Goal: Task Accomplishment & Management: Complete application form

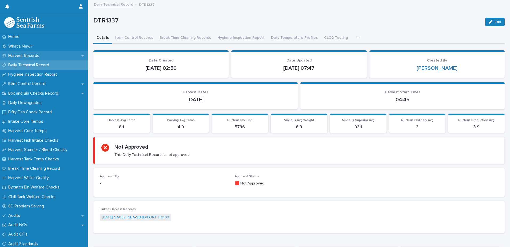
drag, startPoint x: 0, startPoint y: 0, endPoint x: 29, endPoint y: 53, distance: 60.6
click at [29, 53] on p "Harvest Records" at bounding box center [24, 55] width 37 height 5
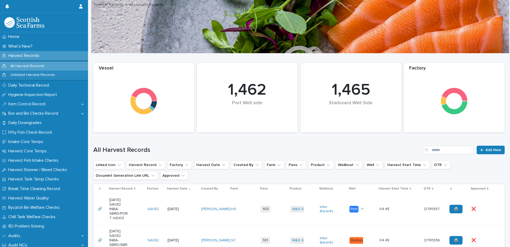
click at [132, 208] on div "[DATE] SA082 INBA-SBRD/PORT HG103" at bounding box center [126, 208] width 34 height 27
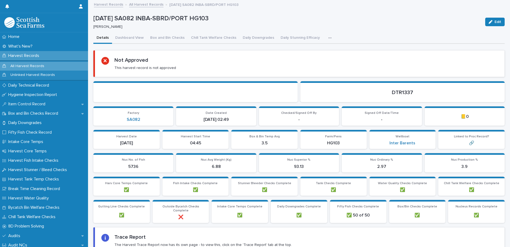
click at [328, 39] on icon "button" at bounding box center [329, 38] width 3 height 4
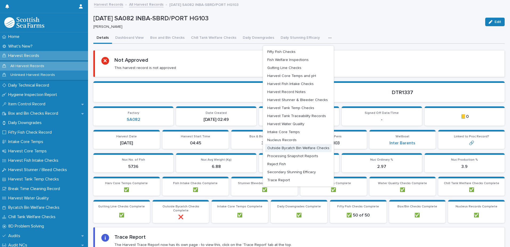
click at [292, 149] on span "Outside Bycatch Bin Welfare Checks" at bounding box center [298, 148] width 62 height 4
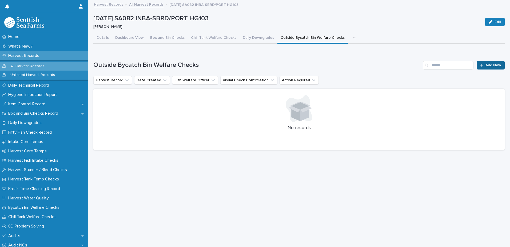
click at [487, 62] on link "Add New" at bounding box center [491, 65] width 28 height 9
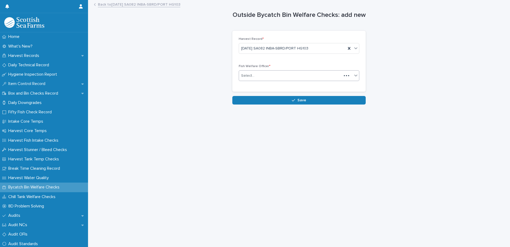
click at [253, 79] on div "Select..." at bounding box center [290, 75] width 103 height 9
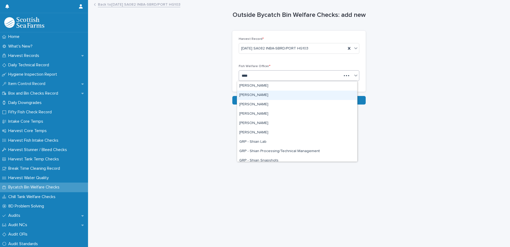
type input "*****"
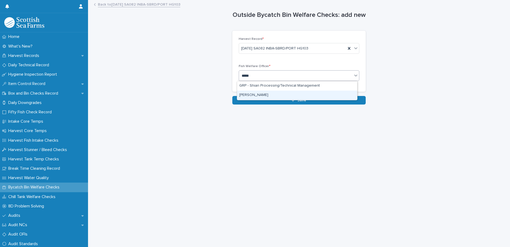
click at [258, 94] on div "[PERSON_NAME]" at bounding box center [297, 94] width 120 height 9
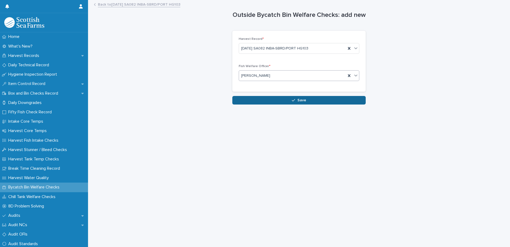
click at [284, 100] on button "Save" at bounding box center [298, 100] width 133 height 9
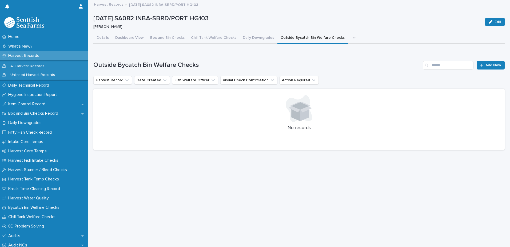
click at [352, 61] on div "Loading... Saving… Outside Bycatch Bin Welfare Checks Add New Harvest Record Da…" at bounding box center [298, 102] width 411 height 104
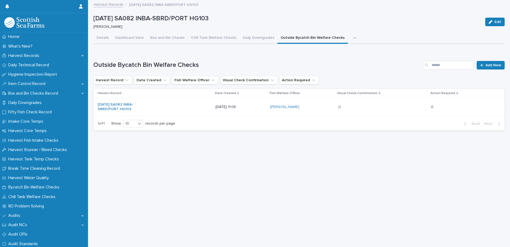
click at [359, 106] on div at bounding box center [351, 107] width 27 height 4
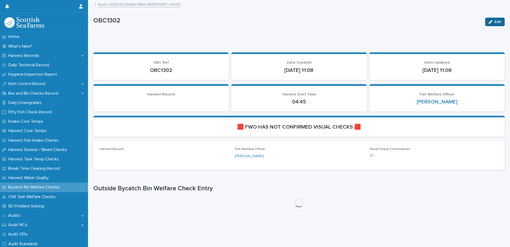
click at [495, 22] on span "Edit" at bounding box center [498, 22] width 7 height 4
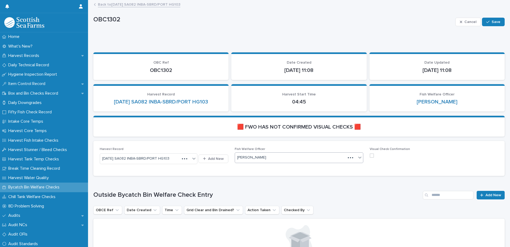
click at [321, 157] on div "[PERSON_NAME]" at bounding box center [290, 157] width 111 height 9
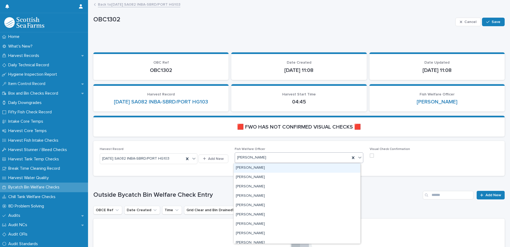
click at [373, 149] on span "Visual Check Confirmation" at bounding box center [390, 148] width 40 height 3
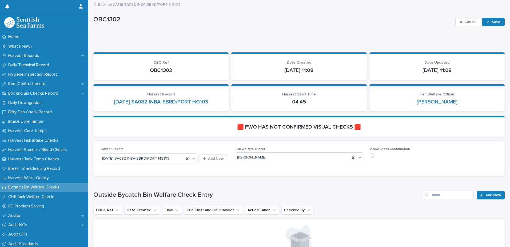
click at [370, 155] on span at bounding box center [372, 155] width 4 height 4
click at [492, 20] on span "Save" at bounding box center [496, 22] width 9 height 4
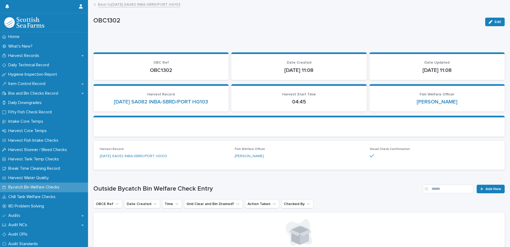
click at [130, 8] on div "Back to [DATE] SA082 INBA-SBRD/PORT HG103" at bounding box center [301, 4] width 420 height 7
click at [130, 5] on link "Back to [DATE] SA082 INBA-SBRD/PORT HG103" at bounding box center [139, 4] width 82 height 6
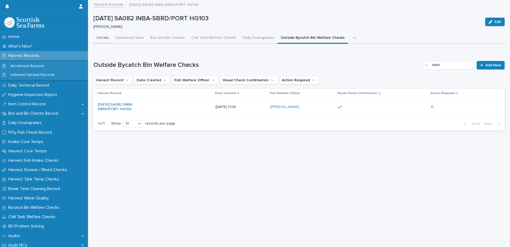
click at [102, 37] on button "Details" at bounding box center [102, 38] width 19 height 11
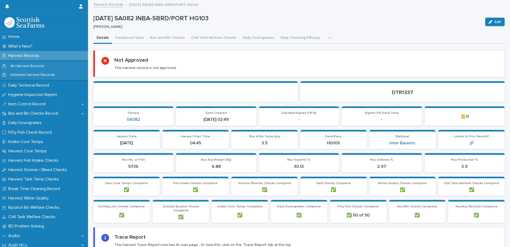
click at [325, 37] on button "button" at bounding box center [331, 38] width 12 height 11
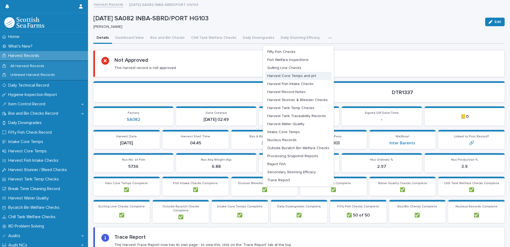
click at [298, 75] on span "Harvest Core Temps and pH" at bounding box center [291, 76] width 49 height 4
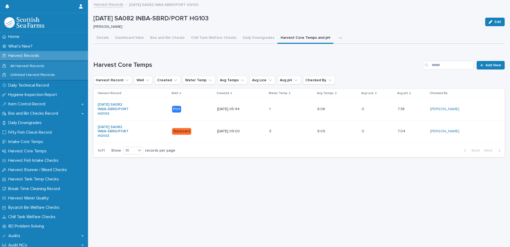
click at [389, 130] on div "0 0" at bounding box center [378, 131] width 32 height 9
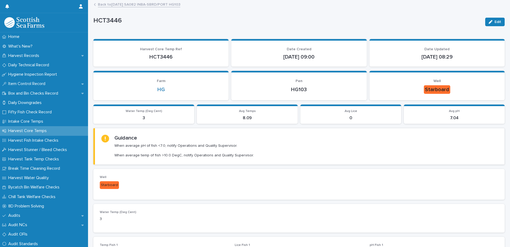
click at [143, 3] on link "Back to [DATE] SA082 INBA-SBRD/PORT HG103" at bounding box center [139, 4] width 82 height 6
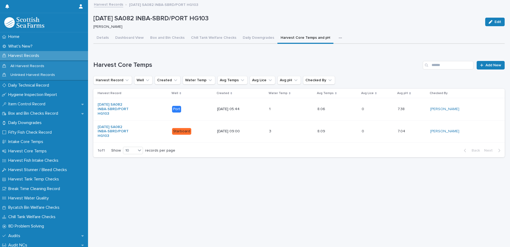
click at [39, 56] on p "Harvest Records" at bounding box center [24, 55] width 37 height 5
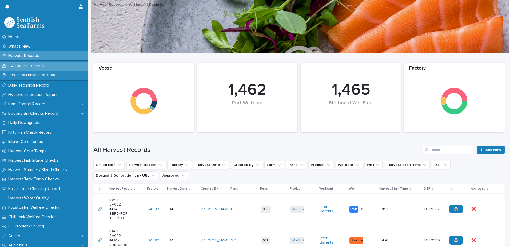
click at [48, 63] on div "All Harvest Records" at bounding box center [44, 66] width 88 height 9
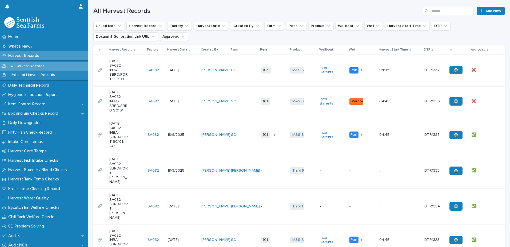
scroll to position [133, 0]
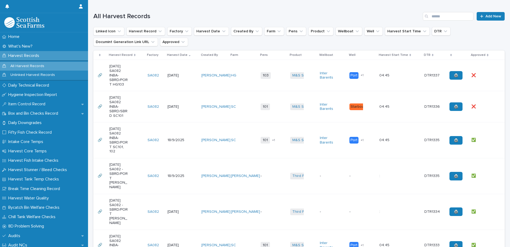
click at [398, 83] on td "04:45 04:45" at bounding box center [399, 75] width 45 height 31
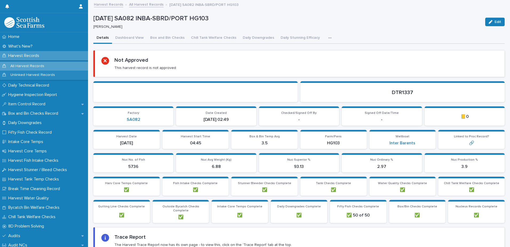
click at [325, 40] on button "button" at bounding box center [331, 38] width 12 height 11
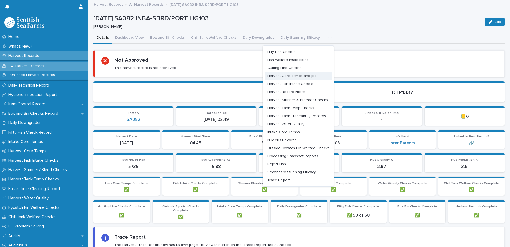
click at [309, 78] on button "Harvest Core Temps and pH" at bounding box center [298, 76] width 66 height 8
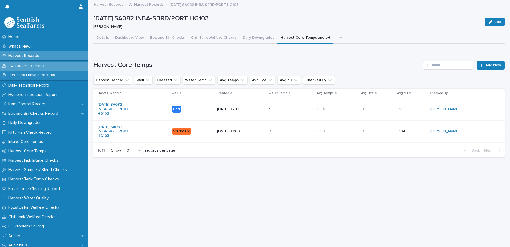
click at [415, 133] on p at bounding box center [406, 131] width 17 height 5
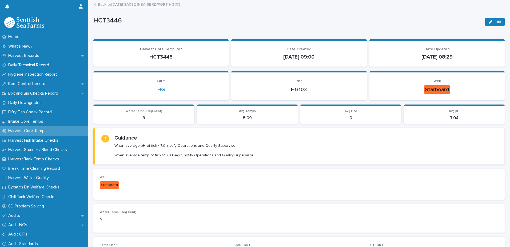
click at [154, 3] on link "Back to [DATE] SA082 INBA-SBRD/PORT HG103" at bounding box center [139, 4] width 82 height 6
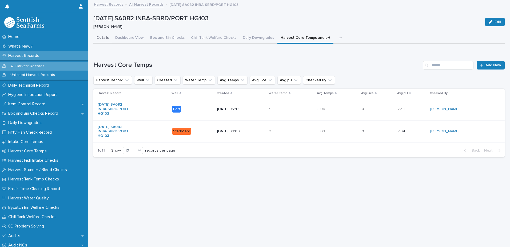
click at [103, 39] on button "Details" at bounding box center [102, 38] width 19 height 11
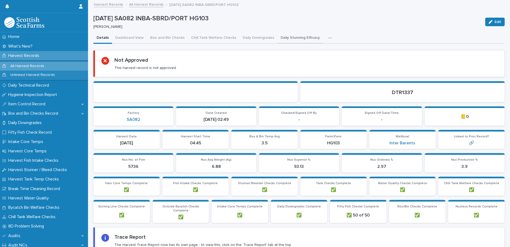
click at [301, 40] on button "Daily Stunning Efficacy" at bounding box center [300, 38] width 46 height 11
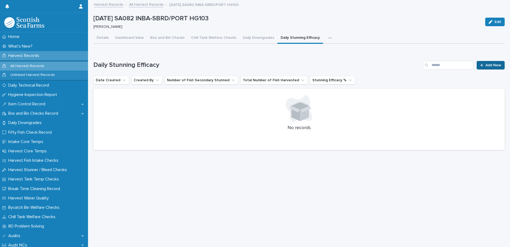
click at [490, 67] on span "Add New" at bounding box center [494, 65] width 16 height 4
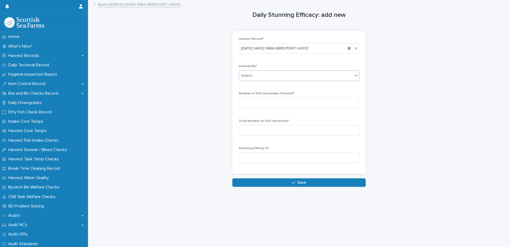
click at [243, 74] on div "Select..." at bounding box center [247, 76] width 13 height 6
type input "*****"
click at [255, 84] on div "[PERSON_NAME]" at bounding box center [297, 85] width 120 height 9
click at [263, 104] on input at bounding box center [299, 103] width 121 height 11
type input "***"
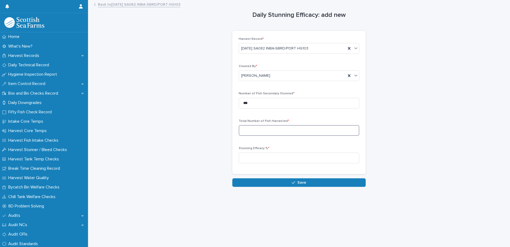
click at [279, 131] on input at bounding box center [299, 130] width 121 height 11
click at [319, 129] on input at bounding box center [299, 130] width 121 height 11
type input "*****"
drag, startPoint x: 266, startPoint y: 158, endPoint x: 263, endPoint y: 155, distance: 4.7
click at [266, 158] on input at bounding box center [299, 157] width 121 height 11
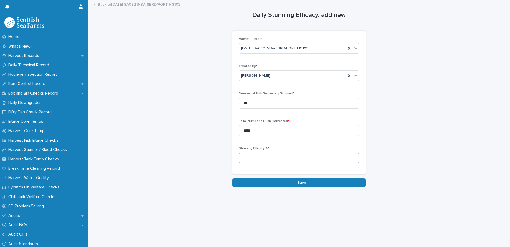
click at [260, 158] on input at bounding box center [299, 157] width 121 height 11
type input "****"
click at [283, 179] on button "Save" at bounding box center [298, 182] width 133 height 9
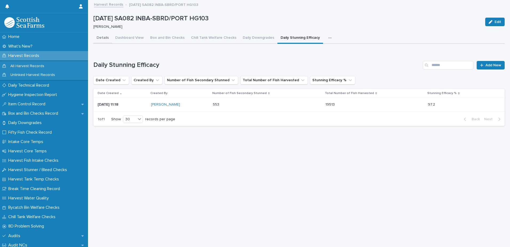
click at [113, 38] on button "Dashboard View" at bounding box center [129, 38] width 35 height 11
click at [102, 38] on button "Details" at bounding box center [102, 38] width 19 height 11
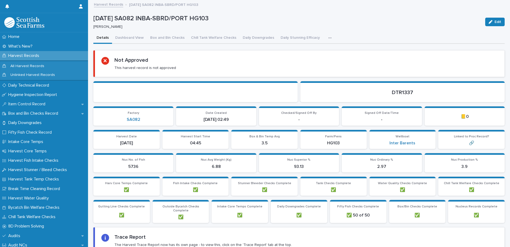
click at [328, 36] on div "button" at bounding box center [330, 38] width 5 height 4
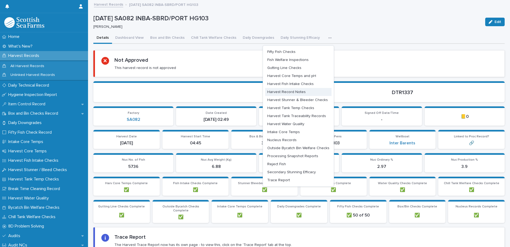
click at [295, 92] on span "Harvest Record Notes" at bounding box center [286, 92] width 38 height 4
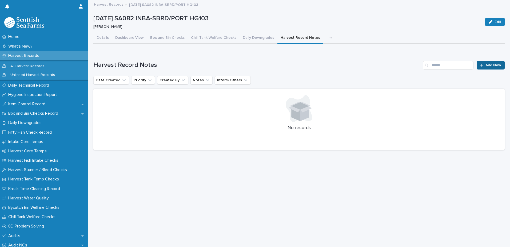
click at [486, 63] on span "Add New" at bounding box center [494, 65] width 16 height 4
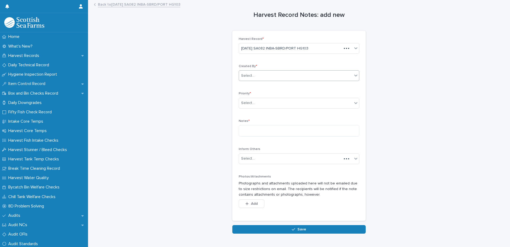
click at [255, 74] on input "text" at bounding box center [255, 75] width 1 height 5
type input "*****"
click at [258, 104] on div "Select..." at bounding box center [295, 102] width 113 height 9
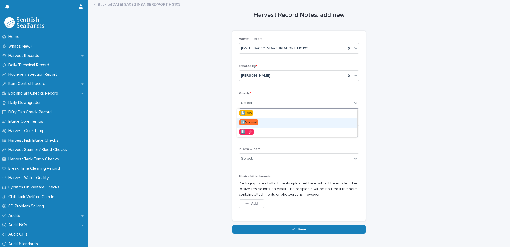
click at [256, 123] on span "➡️Normal" at bounding box center [248, 122] width 19 height 6
click at [254, 132] on textarea at bounding box center [299, 130] width 121 height 11
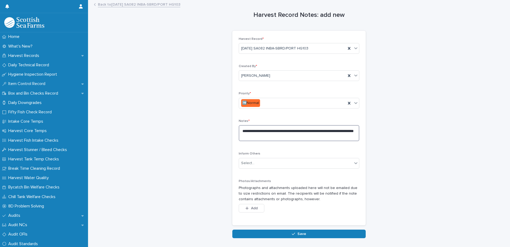
type textarea "**********"
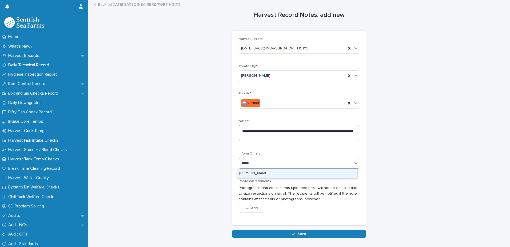
type input "******"
drag, startPoint x: 276, startPoint y: 162, endPoint x: 285, endPoint y: 170, distance: 12.5
click at [277, 164] on input "*****" at bounding box center [282, 163] width 11 height 5
type input "*****"
click at [253, 173] on div "[PERSON_NAME]" at bounding box center [297, 173] width 120 height 9
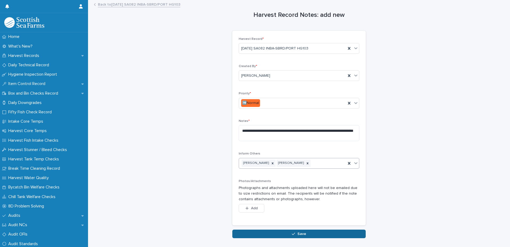
click at [298, 233] on span "Save" at bounding box center [301, 234] width 9 height 4
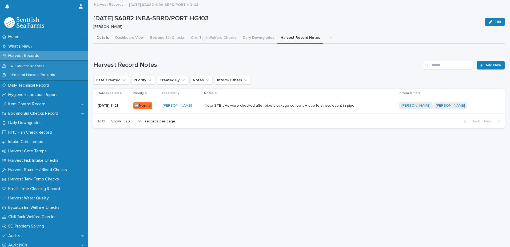
click at [102, 40] on button "Details" at bounding box center [102, 38] width 19 height 11
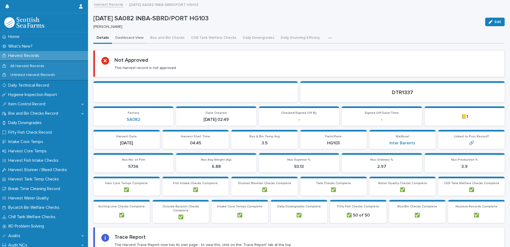
click at [119, 36] on button "Dashboard View" at bounding box center [129, 38] width 35 height 11
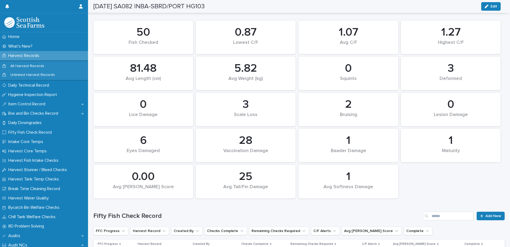
scroll to position [694, 0]
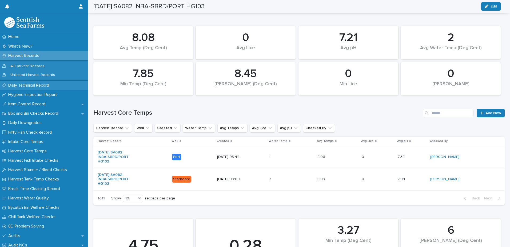
click at [25, 86] on p "Daily Technical Record" at bounding box center [29, 85] width 47 height 5
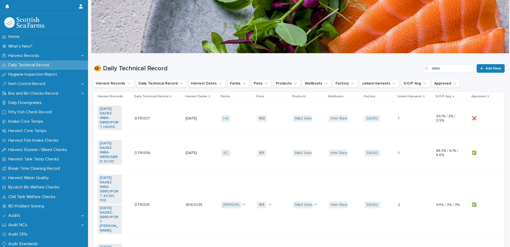
click at [167, 127] on td "DTR1337 DTR1337" at bounding box center [158, 118] width 51 height 34
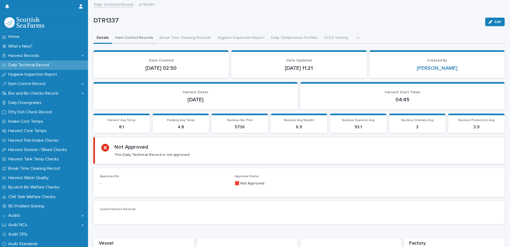
click at [135, 38] on button "Item Control Records" at bounding box center [134, 38] width 44 height 11
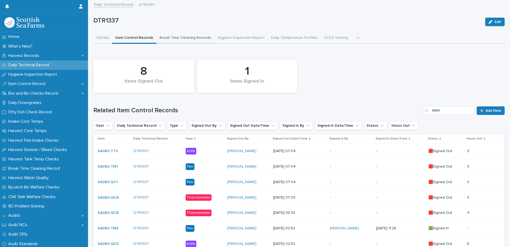
click at [180, 39] on button "Break Time Cleaning Records" at bounding box center [185, 38] width 58 height 11
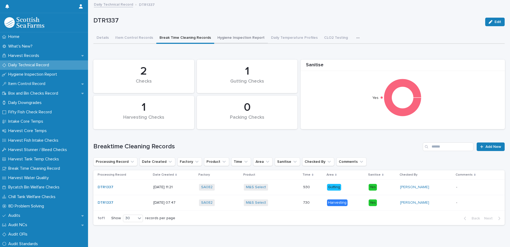
click at [234, 36] on button "Hygiene Inspection Report" at bounding box center [241, 38] width 54 height 11
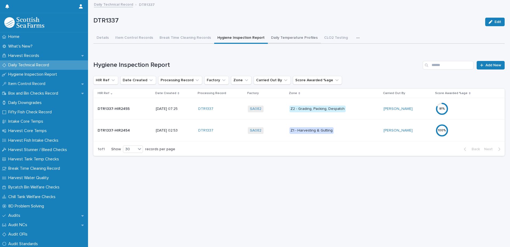
click at [289, 38] on button "Daily Temperature Profiles" at bounding box center [294, 38] width 53 height 11
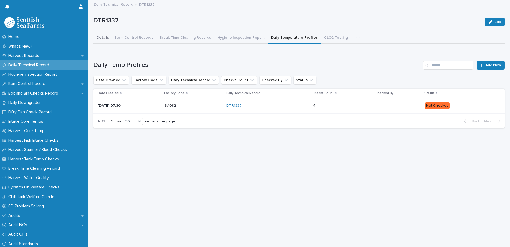
click at [100, 38] on button "Details" at bounding box center [102, 38] width 19 height 11
